Goal: Information Seeking & Learning: Check status

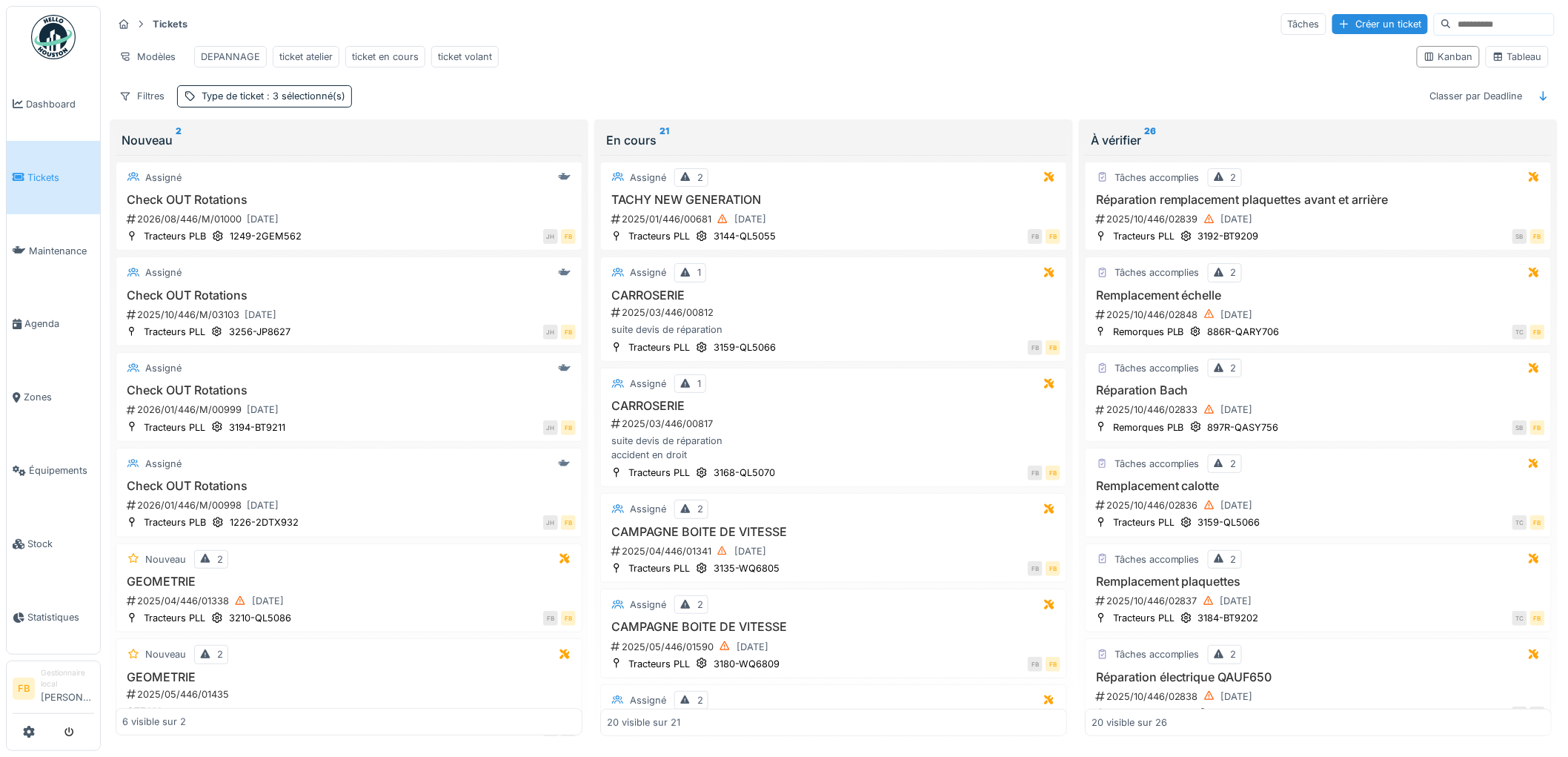
click at [42, 179] on span "Tickets" at bounding box center [61, 177] width 67 height 14
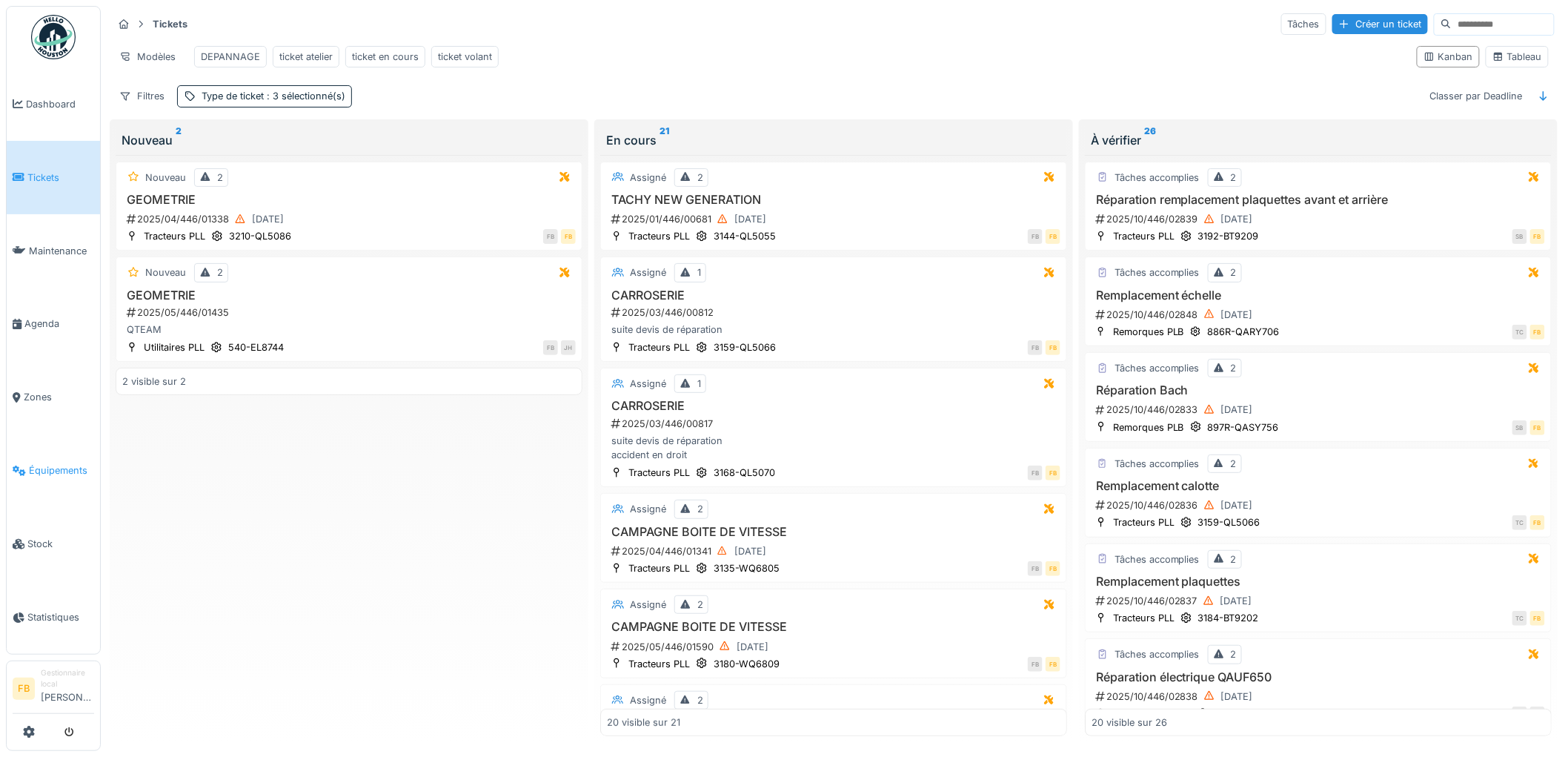
click at [70, 464] on span "Équipements" at bounding box center [62, 470] width 65 height 14
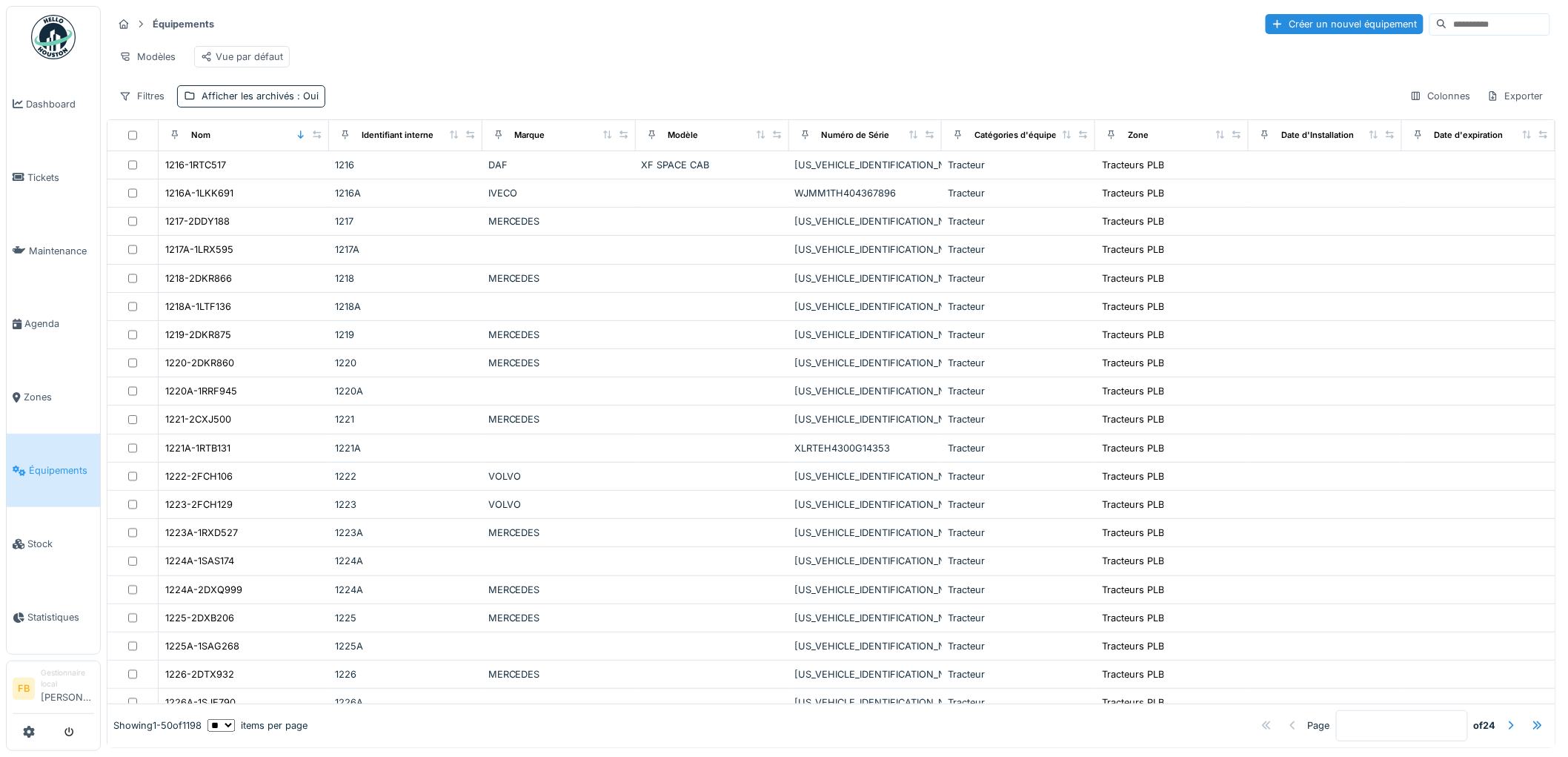
click at [1458, 33] on input at bounding box center [1498, 24] width 102 height 21
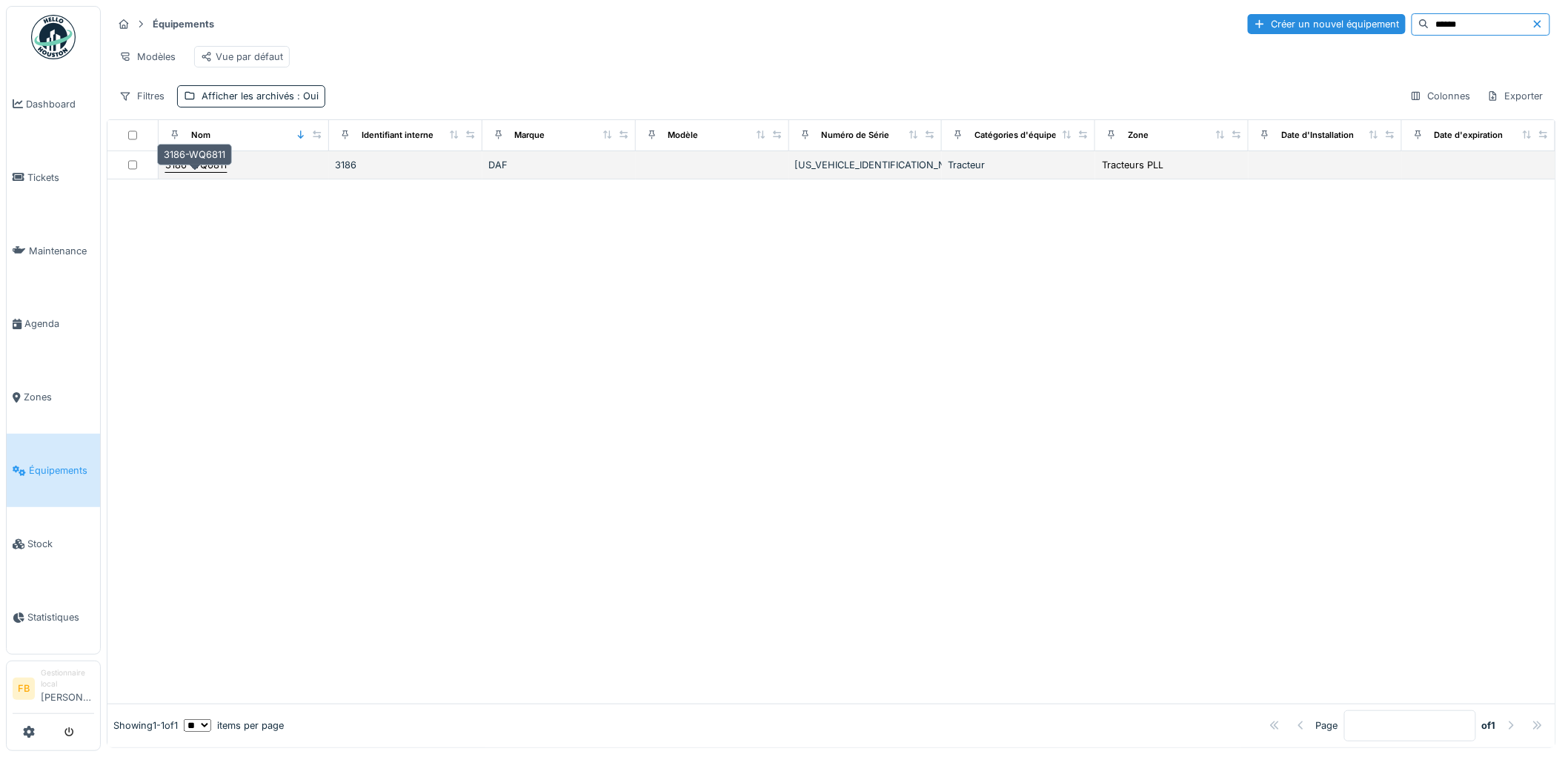
click at [204, 172] on div "3186-WQ6811" at bounding box center [196, 165] width 62 height 14
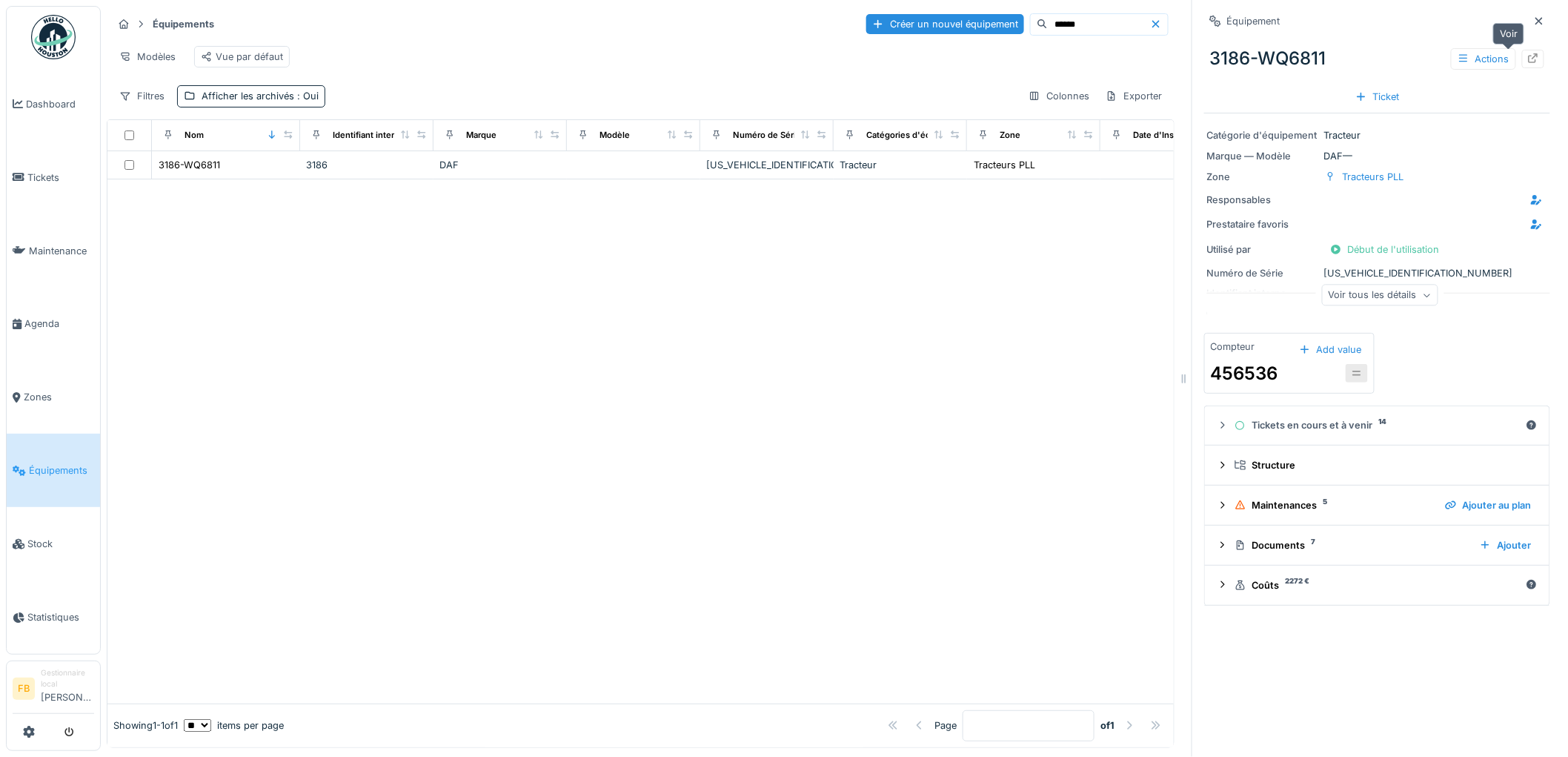
click at [1527, 59] on icon at bounding box center [1533, 58] width 12 height 10
click at [1074, 18] on input "******" at bounding box center [1099, 24] width 102 height 21
type input "******"
click at [210, 172] on div "3133-WQ6804" at bounding box center [191, 165] width 66 height 14
click at [1529, 56] on icon at bounding box center [1533, 58] width 10 height 10
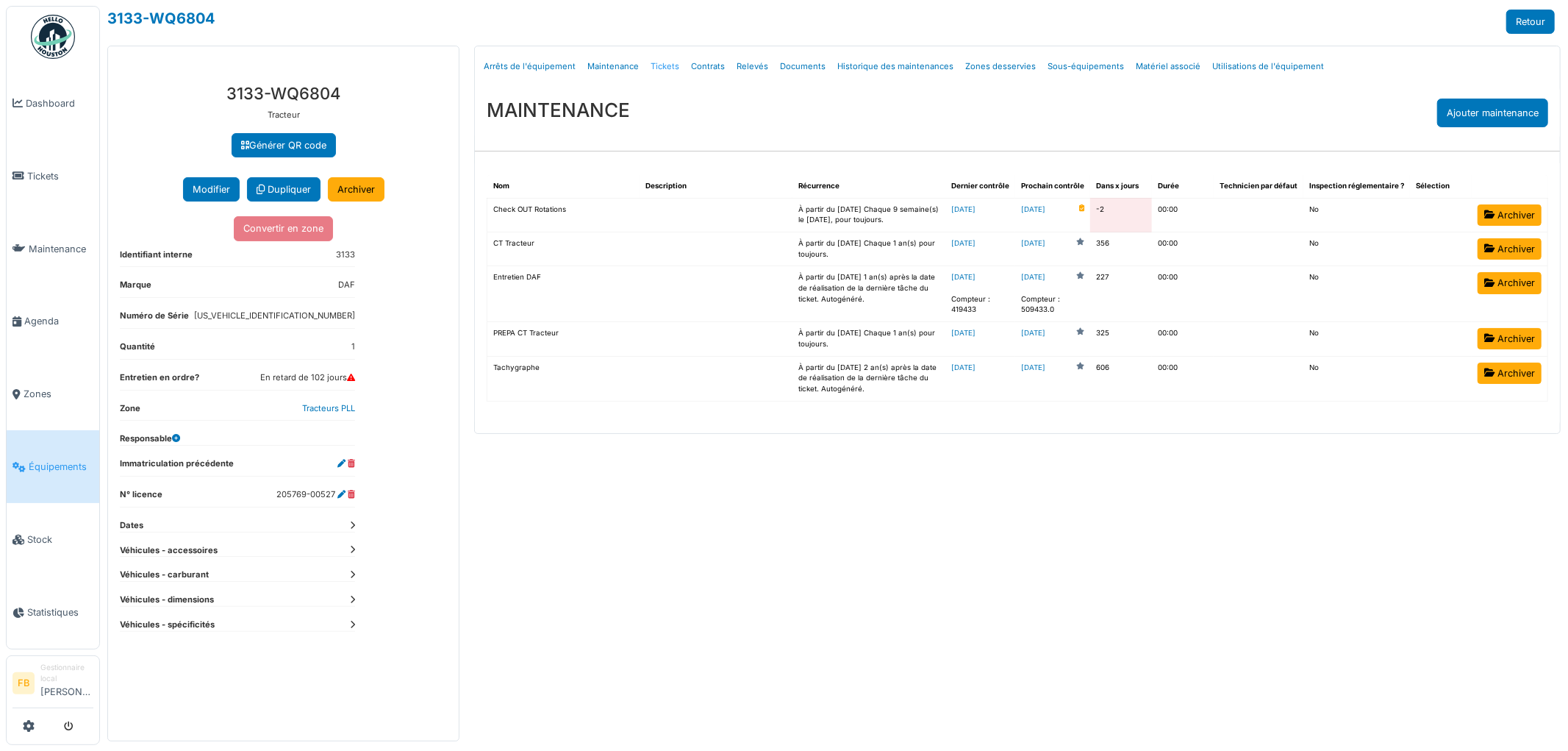
click at [668, 65] on link "Tickets" at bounding box center [665, 66] width 40 height 35
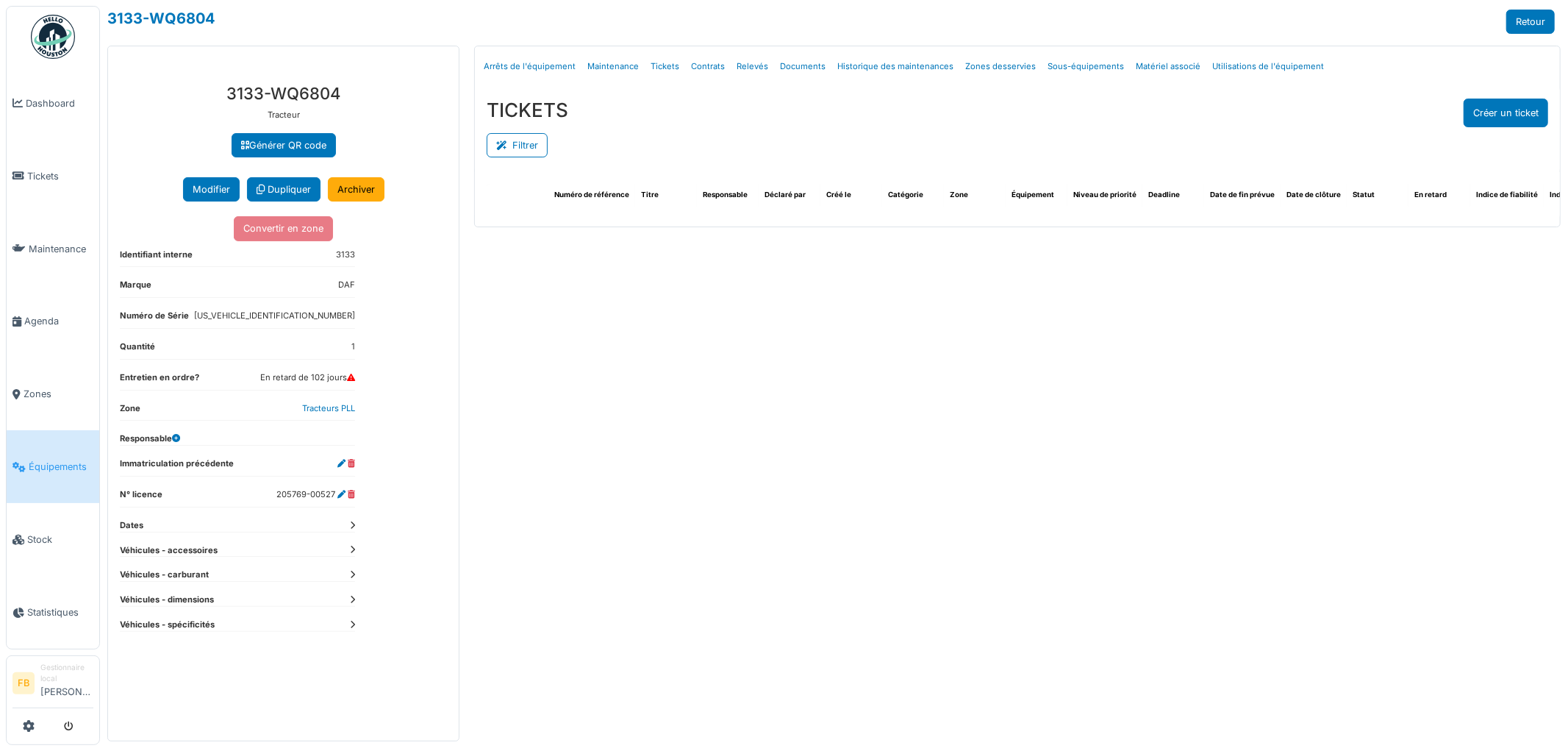
select select "***"
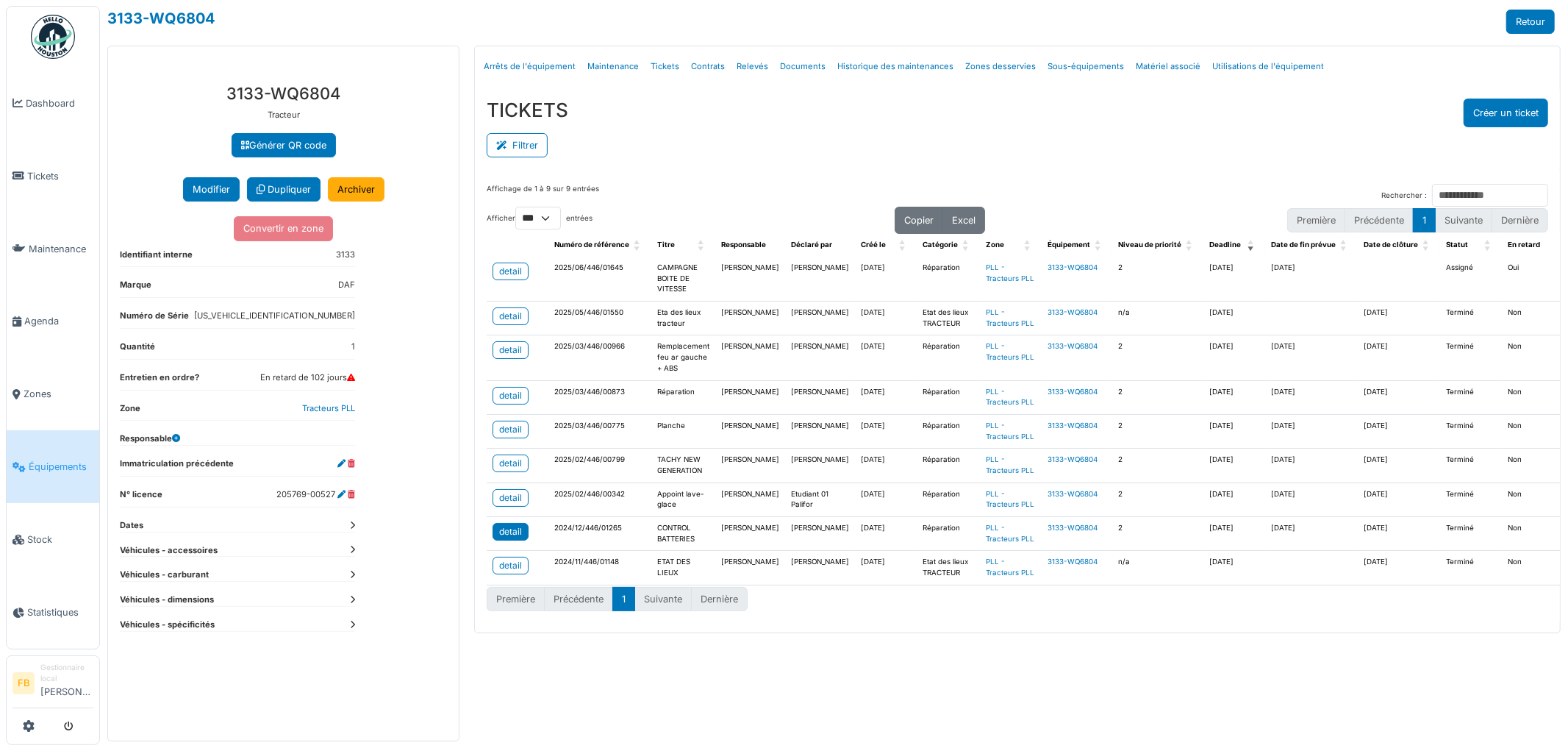
click at [510, 538] on div "detail" at bounding box center [510, 532] width 23 height 13
click at [54, 179] on span "Tickets" at bounding box center [60, 176] width 66 height 14
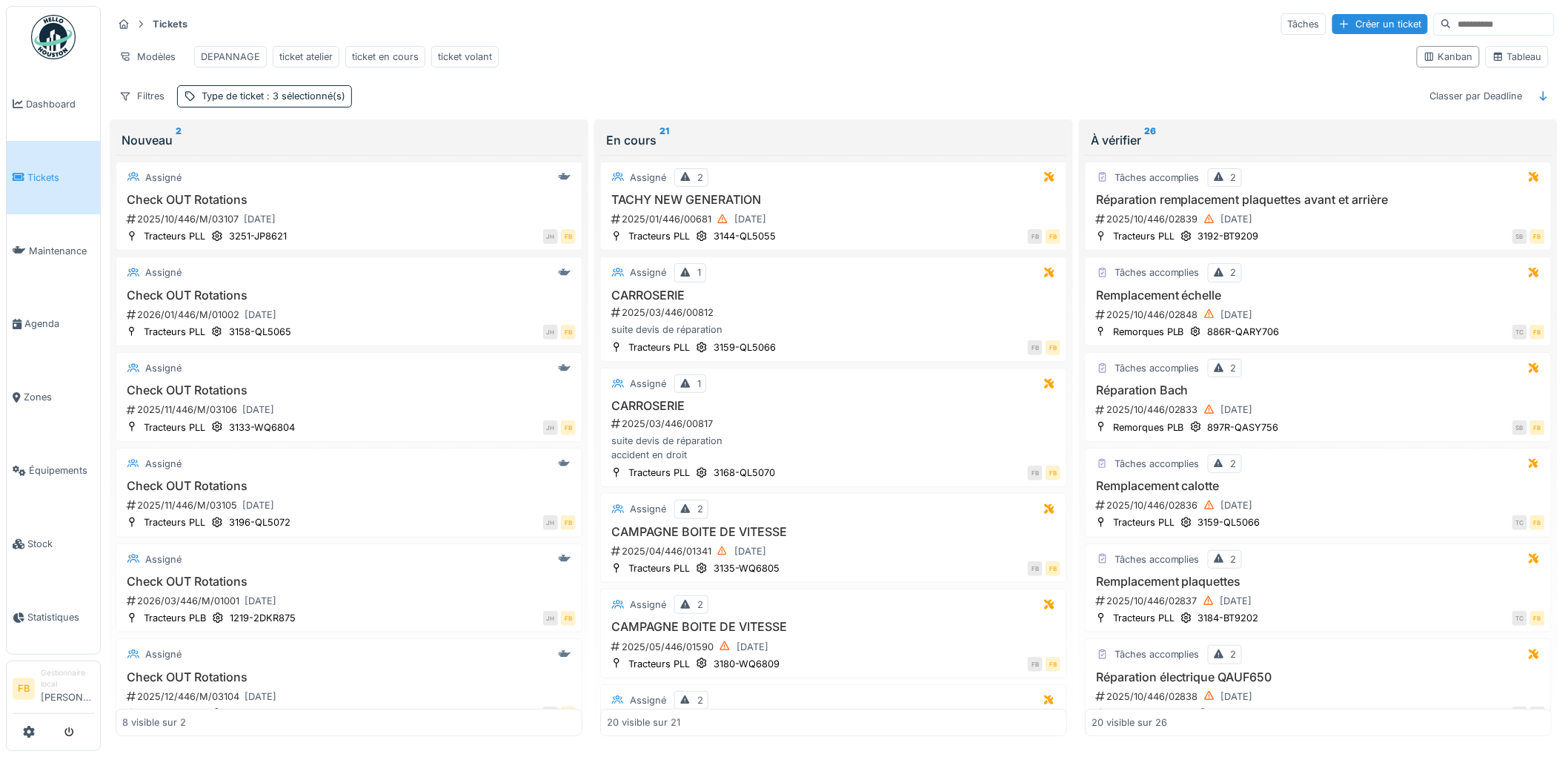
click at [1452, 21] on input at bounding box center [1503, 24] width 102 height 21
click at [1464, 22] on input at bounding box center [1503, 24] width 102 height 21
drag, startPoint x: 1469, startPoint y: 24, endPoint x: 1416, endPoint y: 26, distance: 53.0
click at [1452, 26] on input at bounding box center [1503, 24] width 102 height 21
click at [1490, 19] on input at bounding box center [1503, 24] width 102 height 21
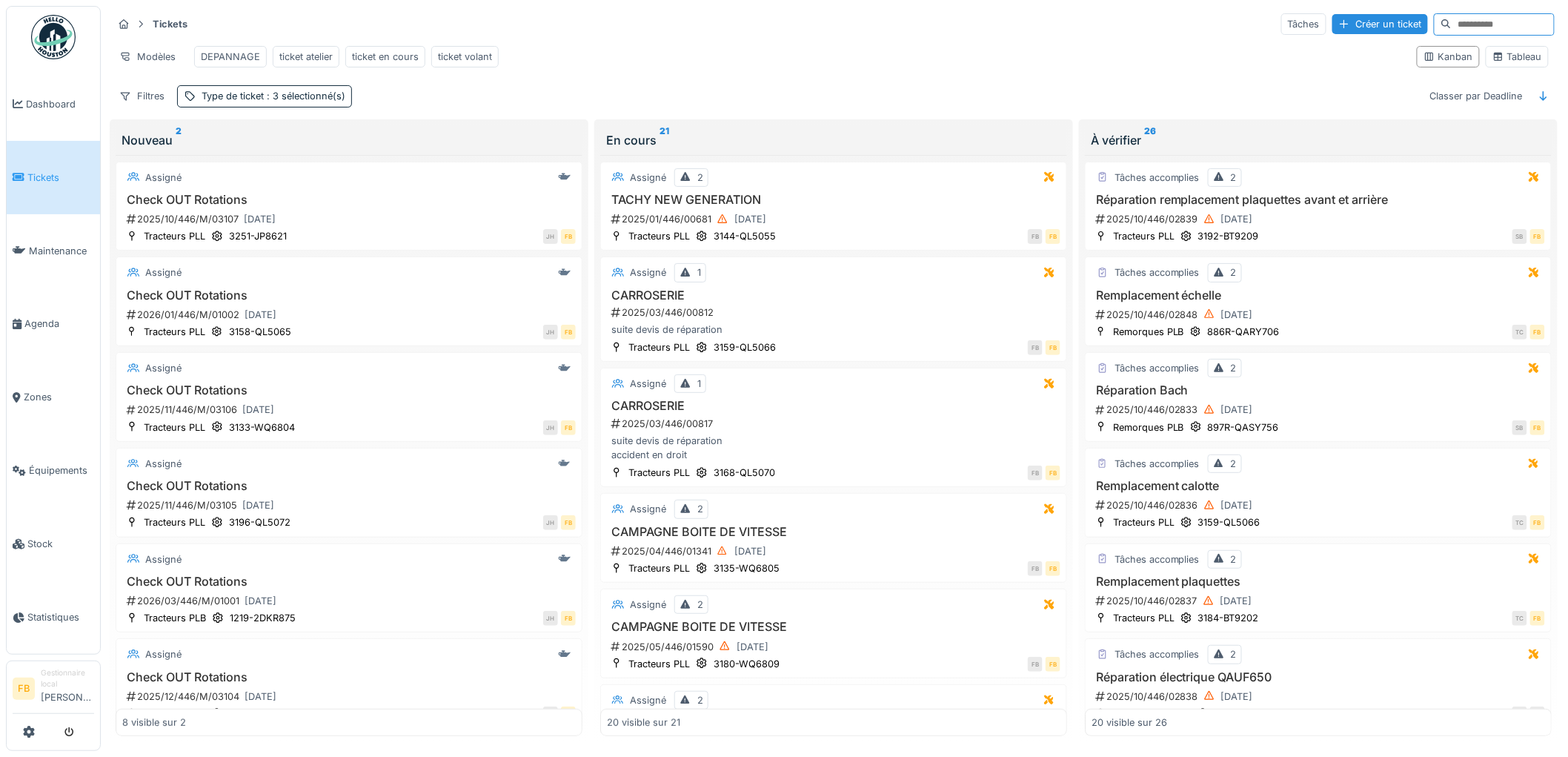
click at [1475, 22] on input at bounding box center [1503, 24] width 102 height 21
